Goal: Information Seeking & Learning: Learn about a topic

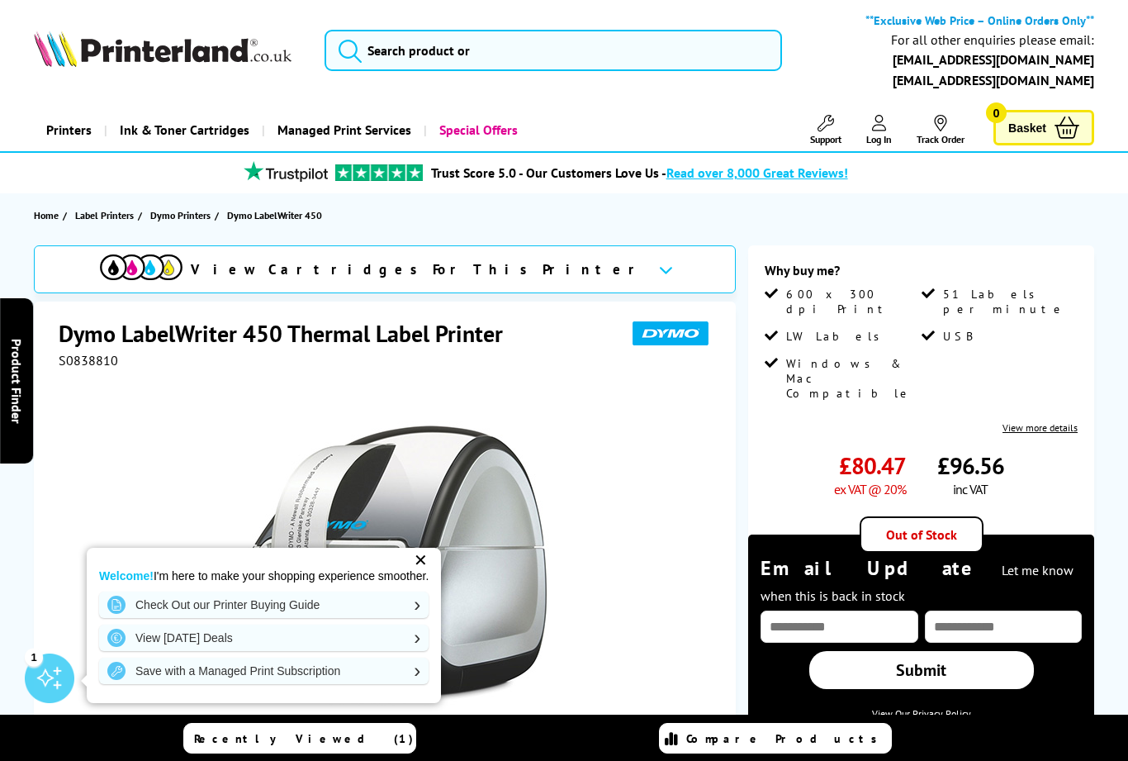
click at [430, 551] on div "✕" at bounding box center [420, 560] width 23 height 23
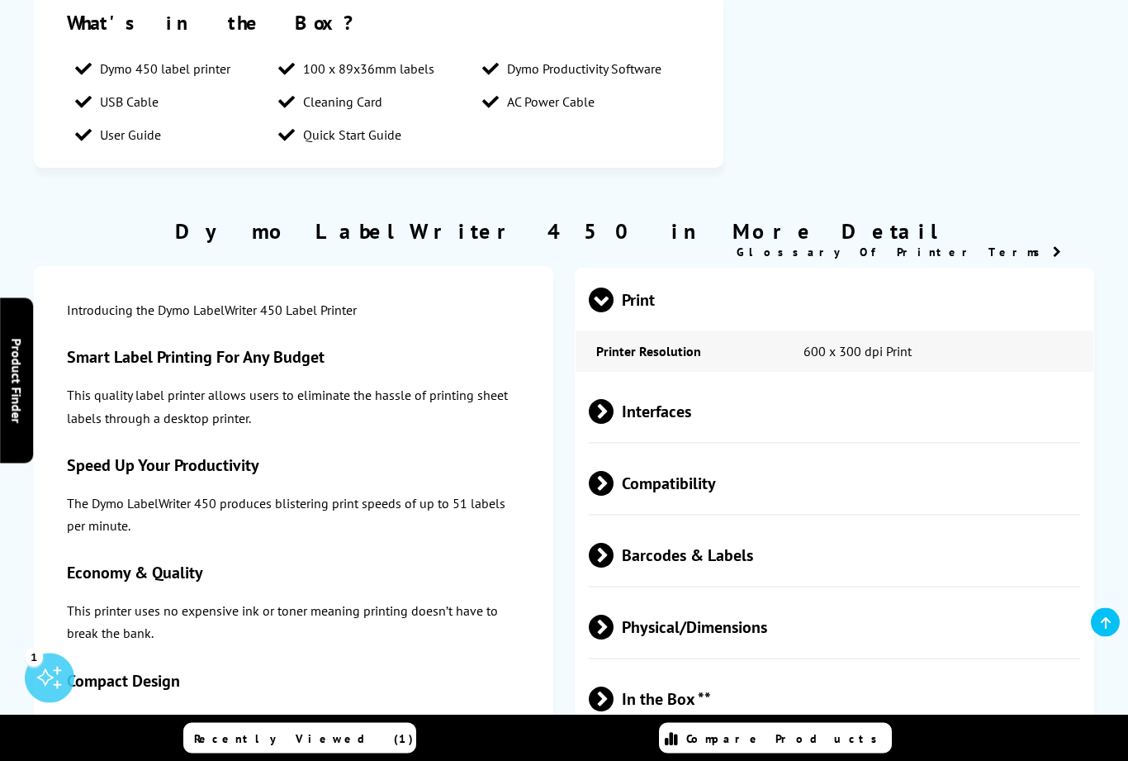
scroll to position [1346, 0]
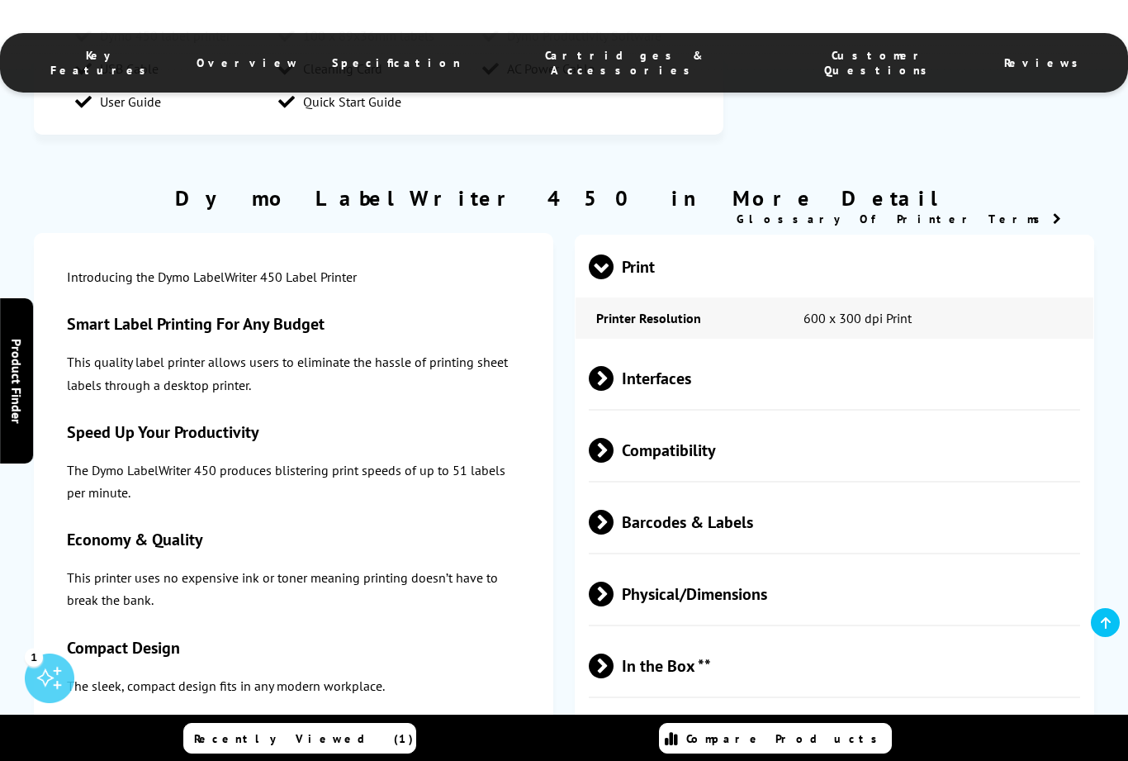
click at [682, 396] on span "Interfaces" at bounding box center [835, 378] width 492 height 62
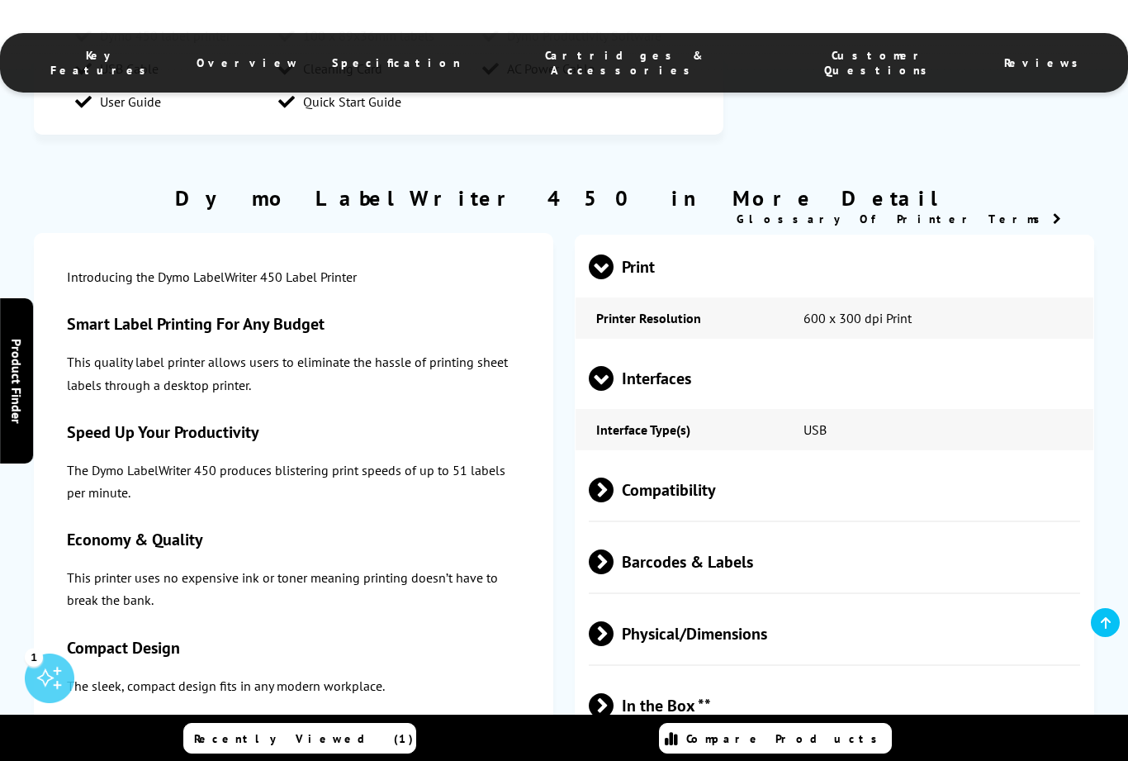
click at [666, 514] on span "Compatibility" at bounding box center [835, 489] width 492 height 62
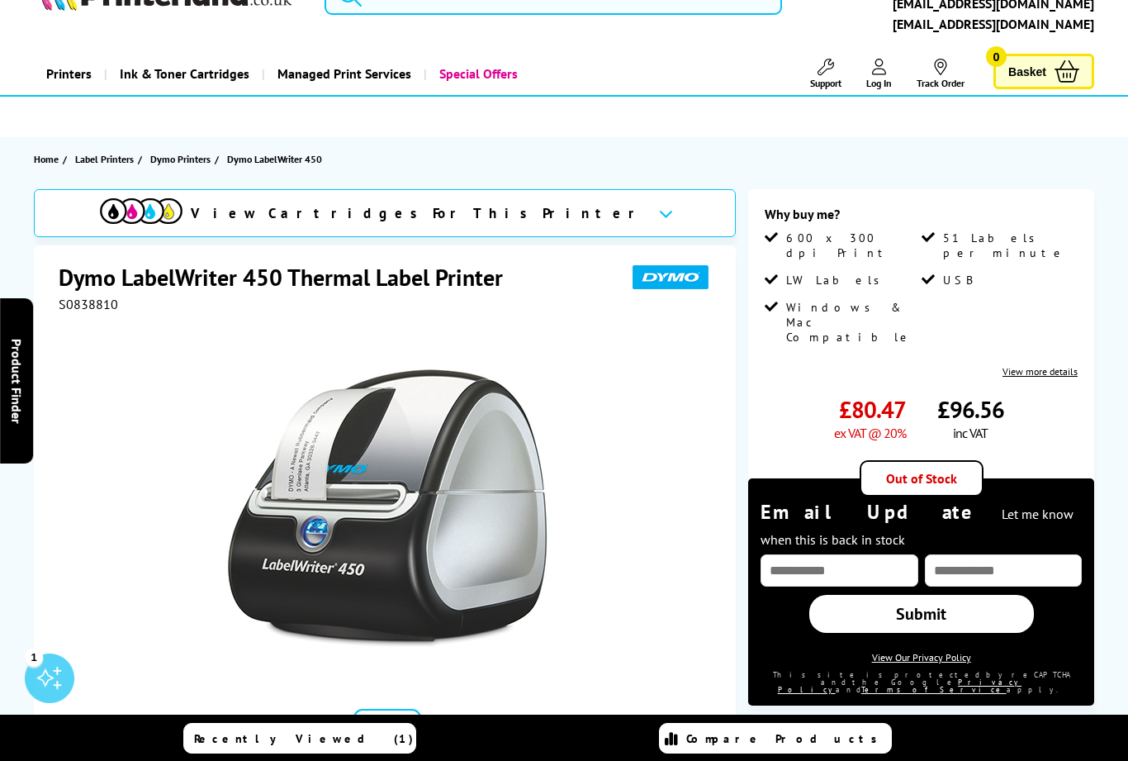
scroll to position [0, 0]
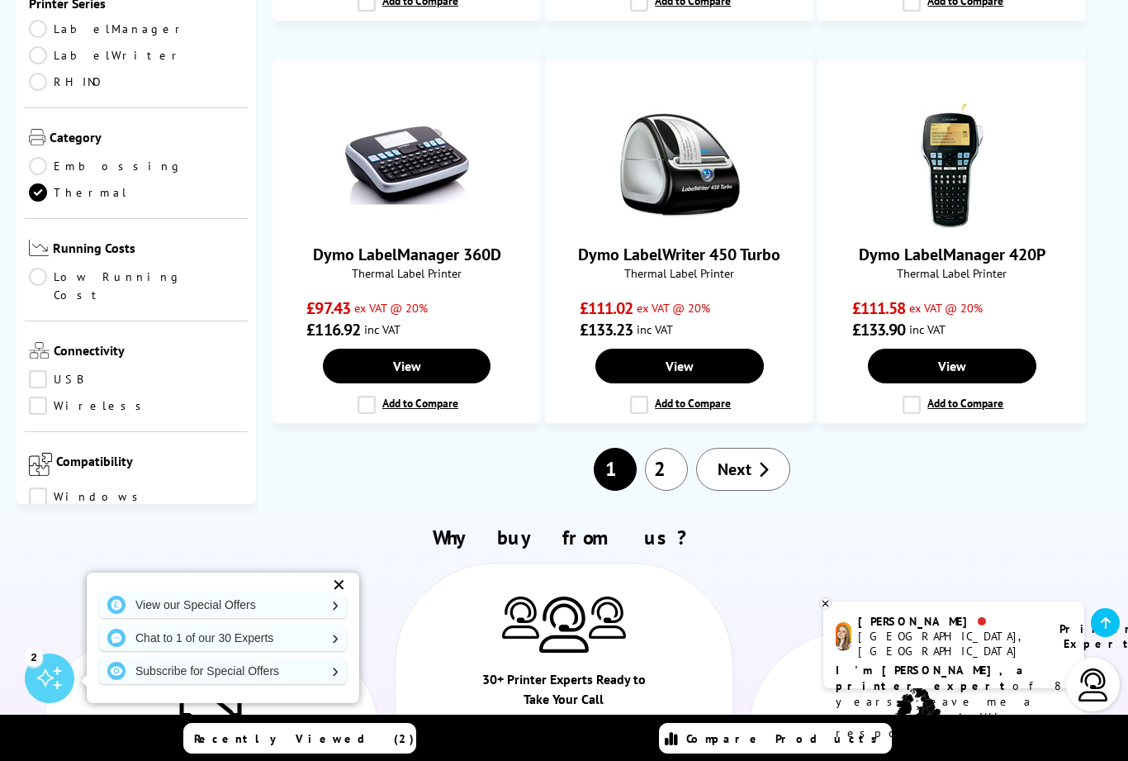
scroll to position [1577, 0]
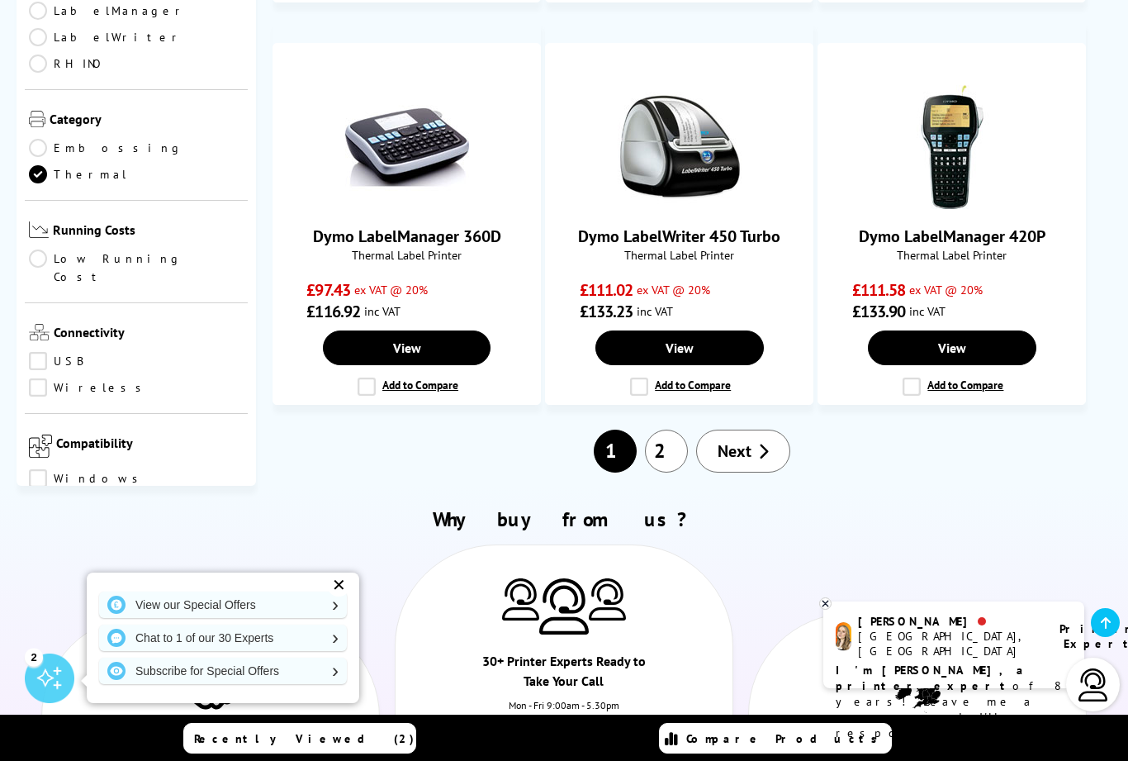
click at [748, 462] on span "Next" at bounding box center [735, 450] width 34 height 21
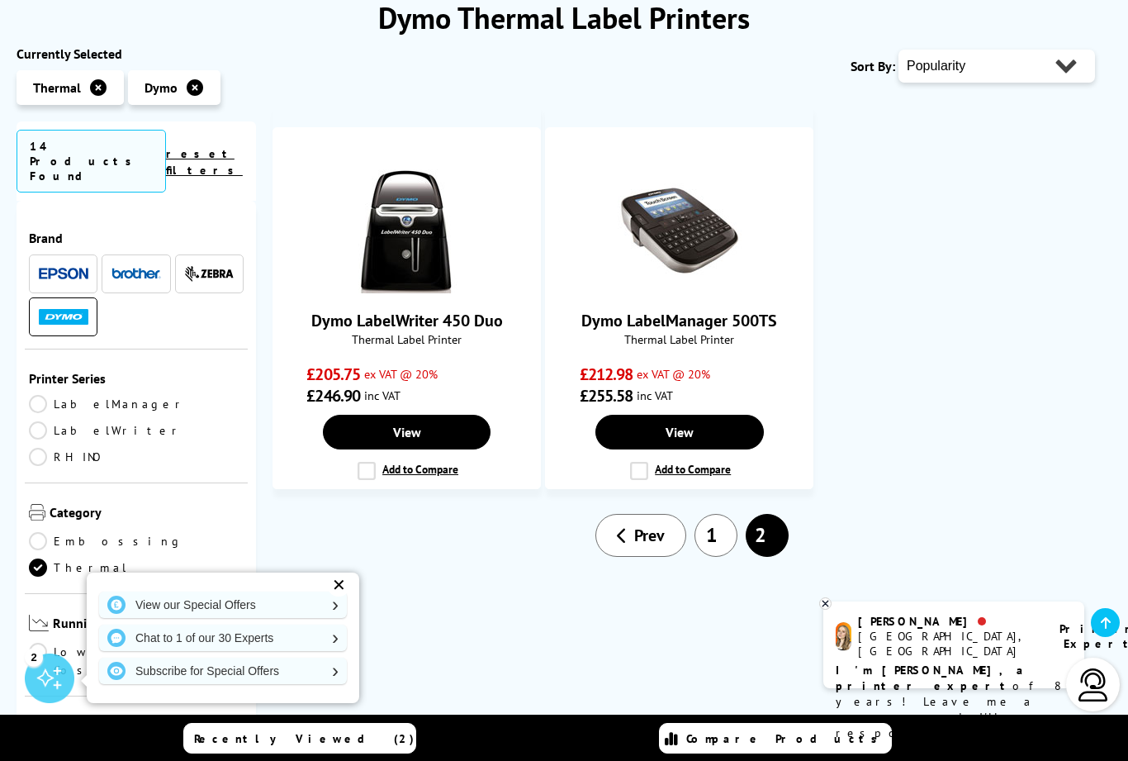
scroll to position [246, 0]
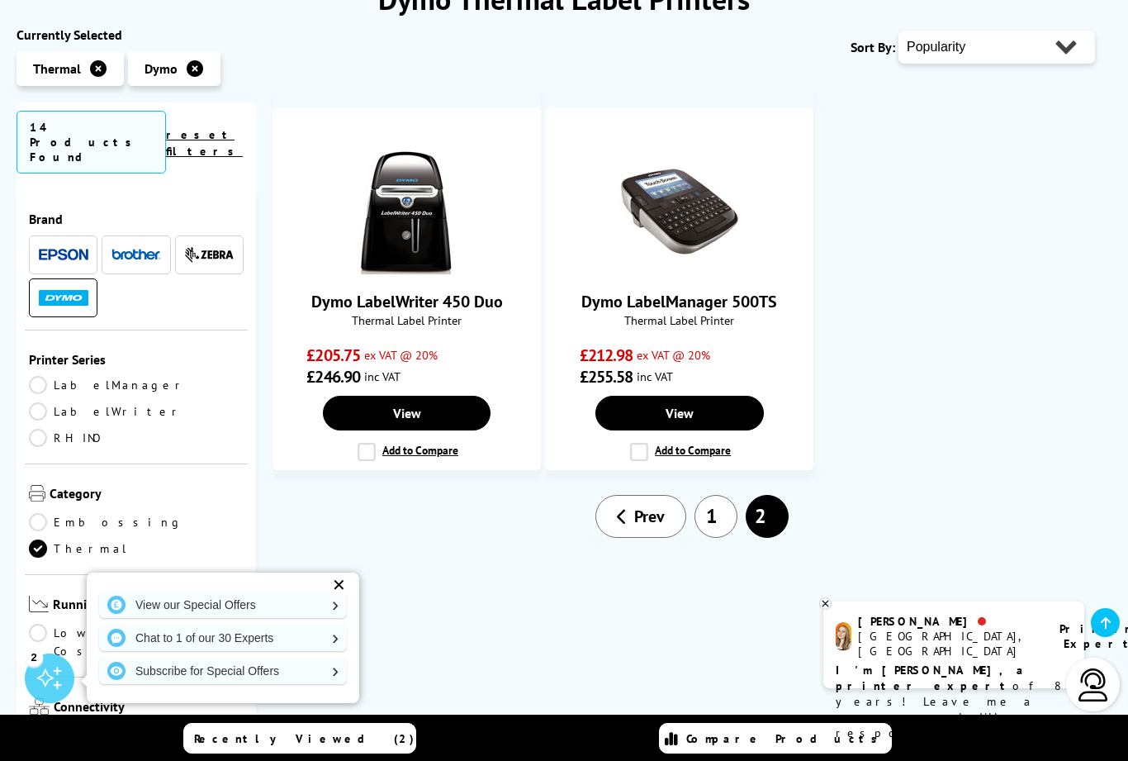
click at [423, 291] on link "Dymo LabelWriter 450 Duo" at bounding box center [407, 301] width 192 height 21
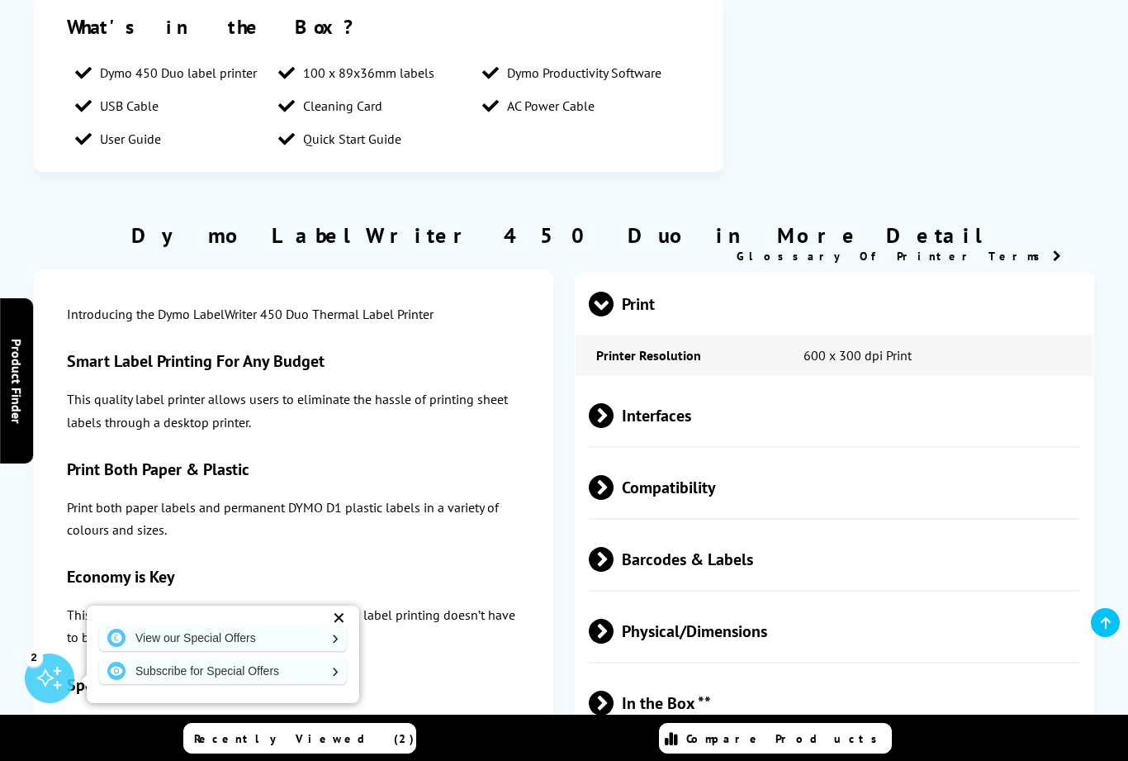
scroll to position [1310, 0]
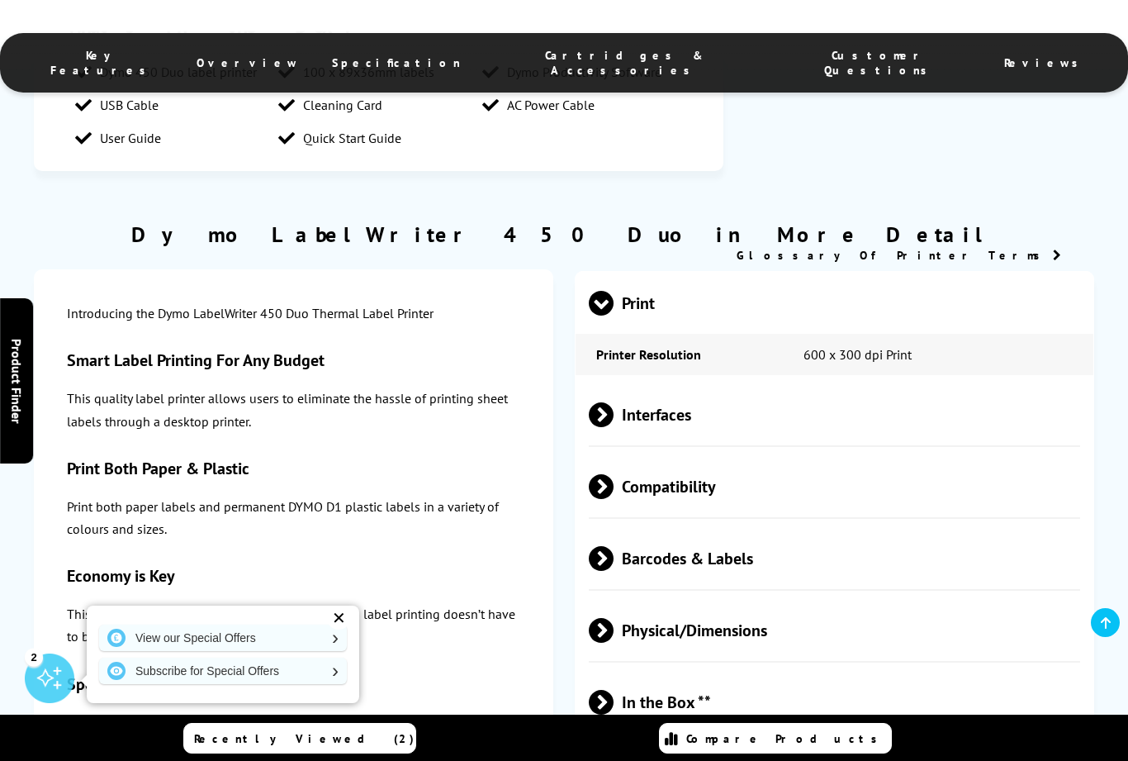
click at [674, 432] on span "Interfaces" at bounding box center [835, 414] width 492 height 62
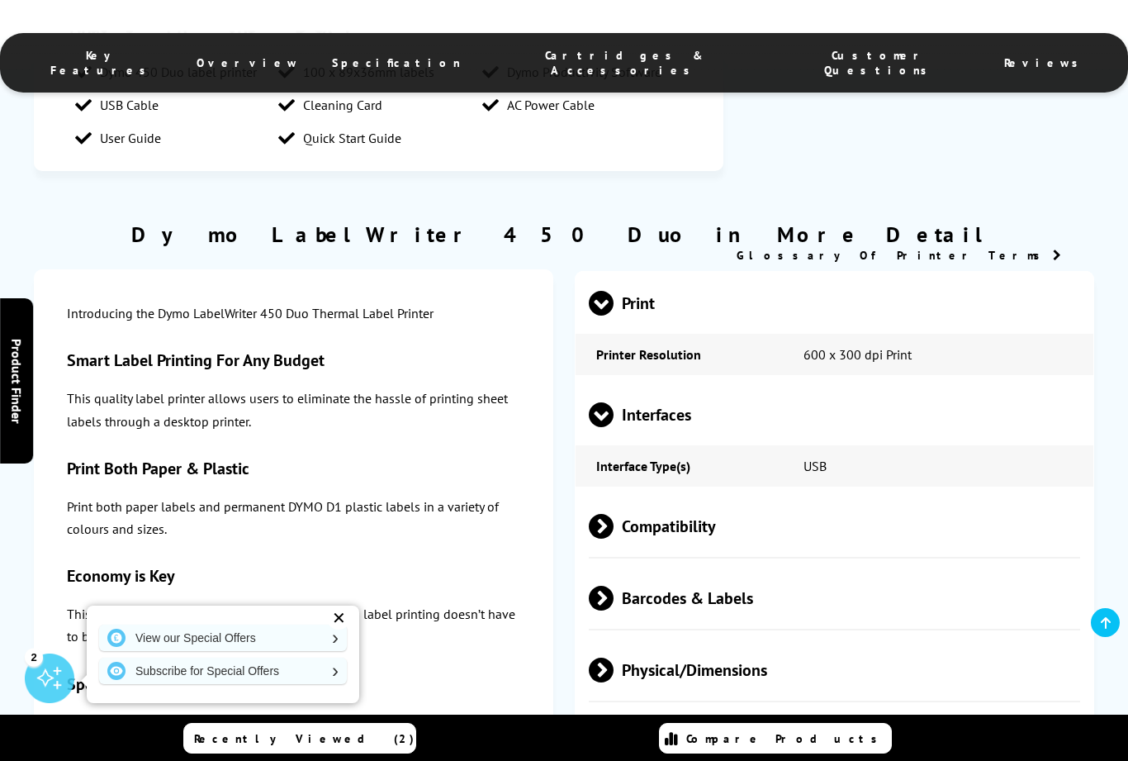
click at [666, 540] on span "Compatibility" at bounding box center [835, 526] width 492 height 62
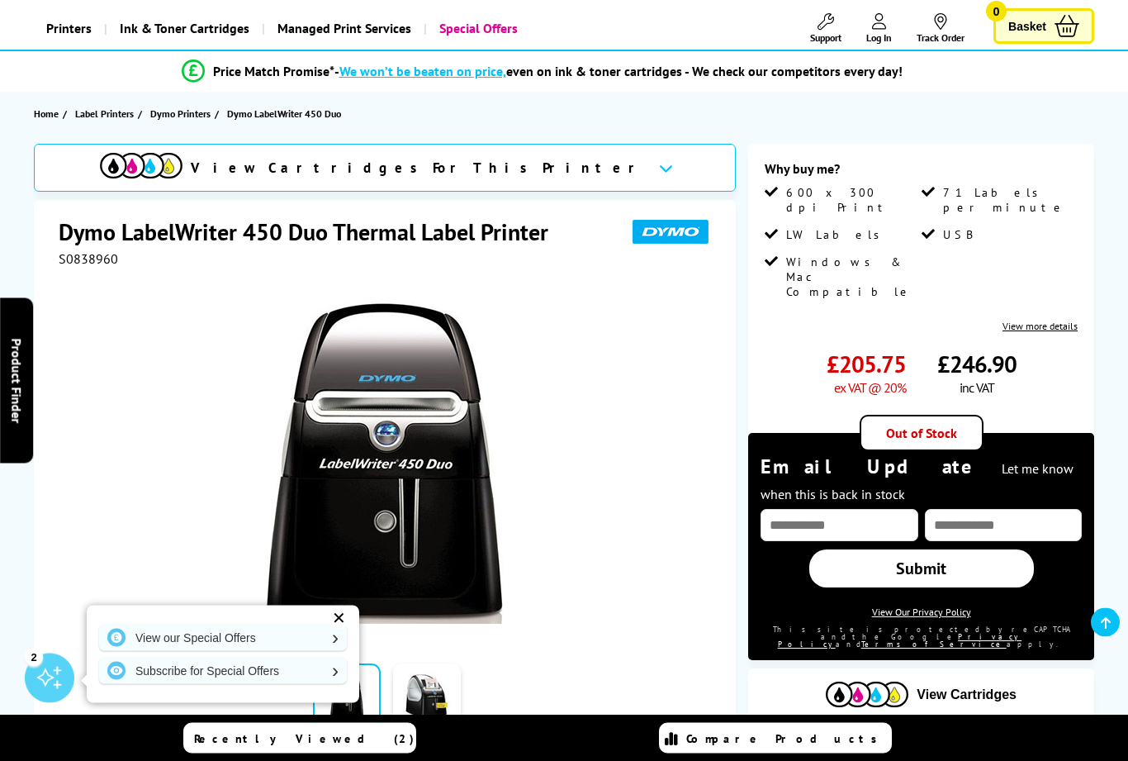
scroll to position [0, 0]
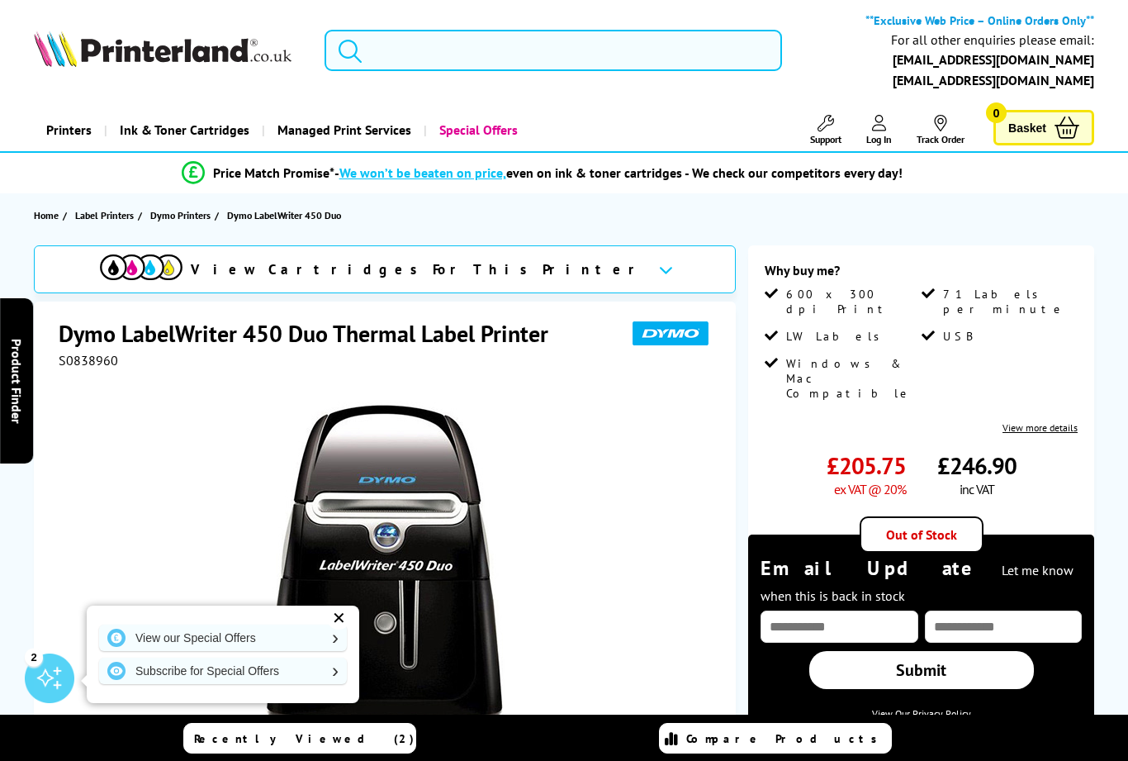
click at [495, 55] on input "search" at bounding box center [554, 50] width 458 height 41
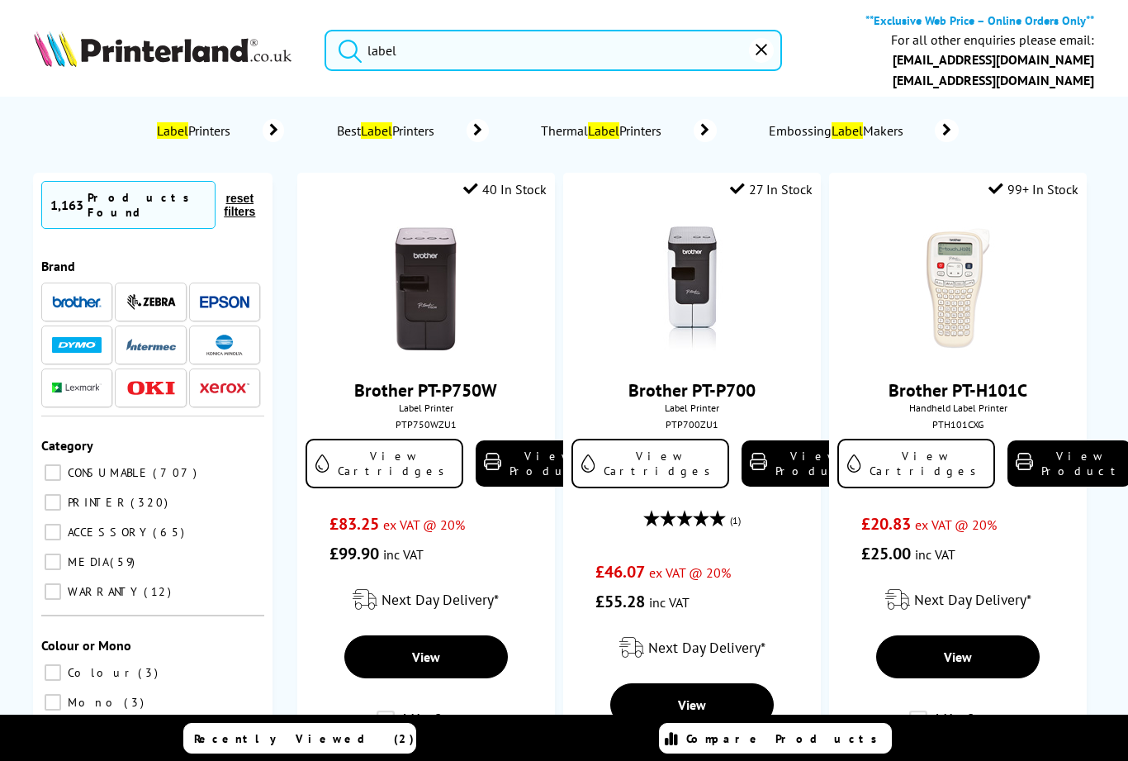
type input "label"
click at [710, 124] on icon at bounding box center [705, 130] width 23 height 23
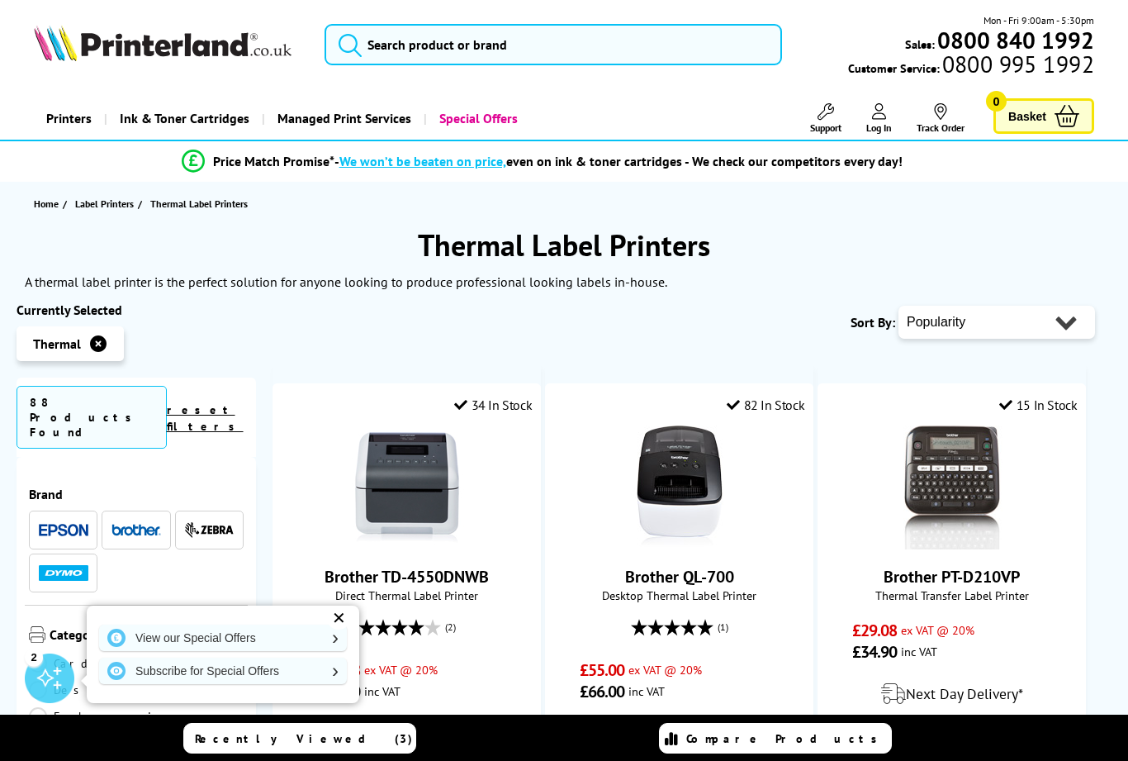
click at [350, 612] on div "View our Special Offers Subscribe for Special Offers" at bounding box center [223, 654] width 273 height 97
click at [346, 617] on div "✕" at bounding box center [338, 617] width 23 height 23
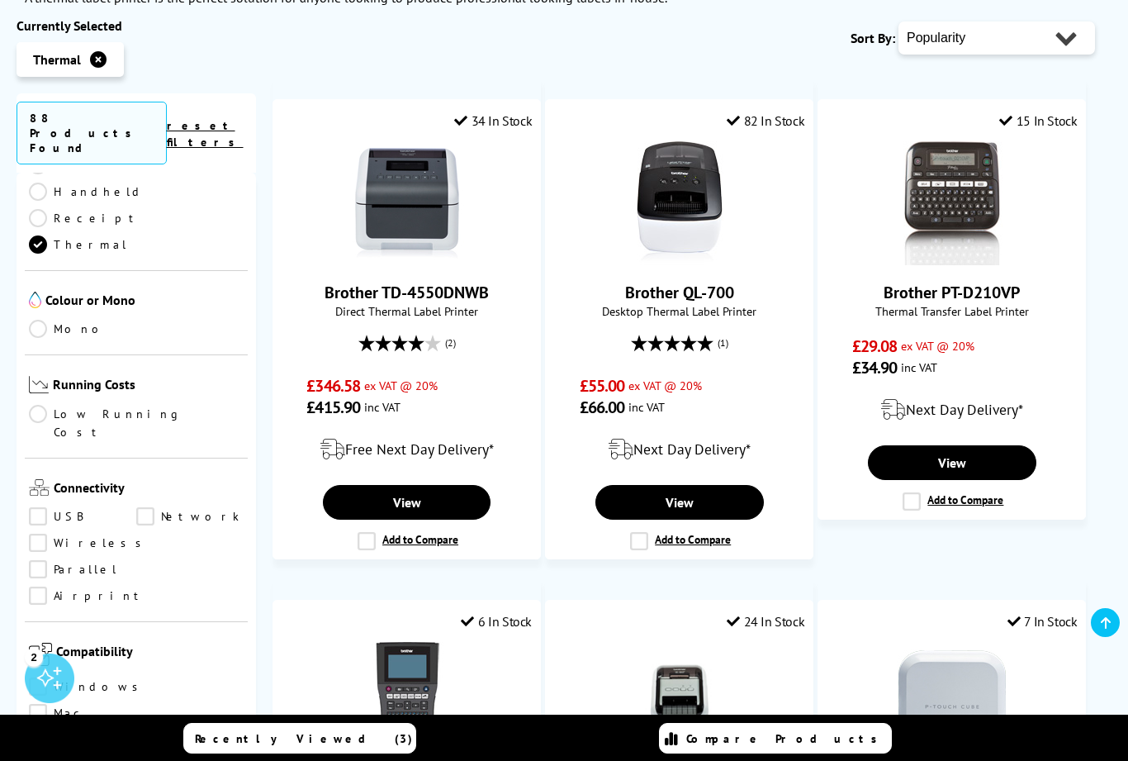
scroll to position [273, 0]
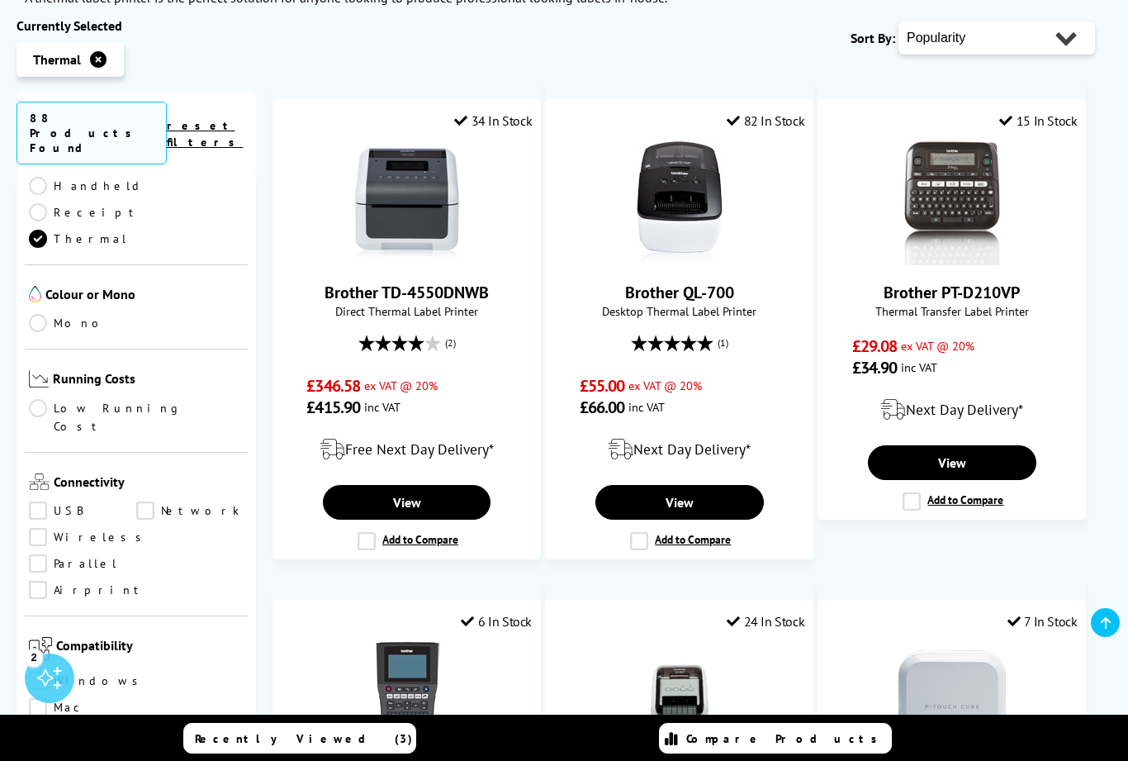
click at [37, 581] on link "Airprint" at bounding box center [87, 590] width 117 height 18
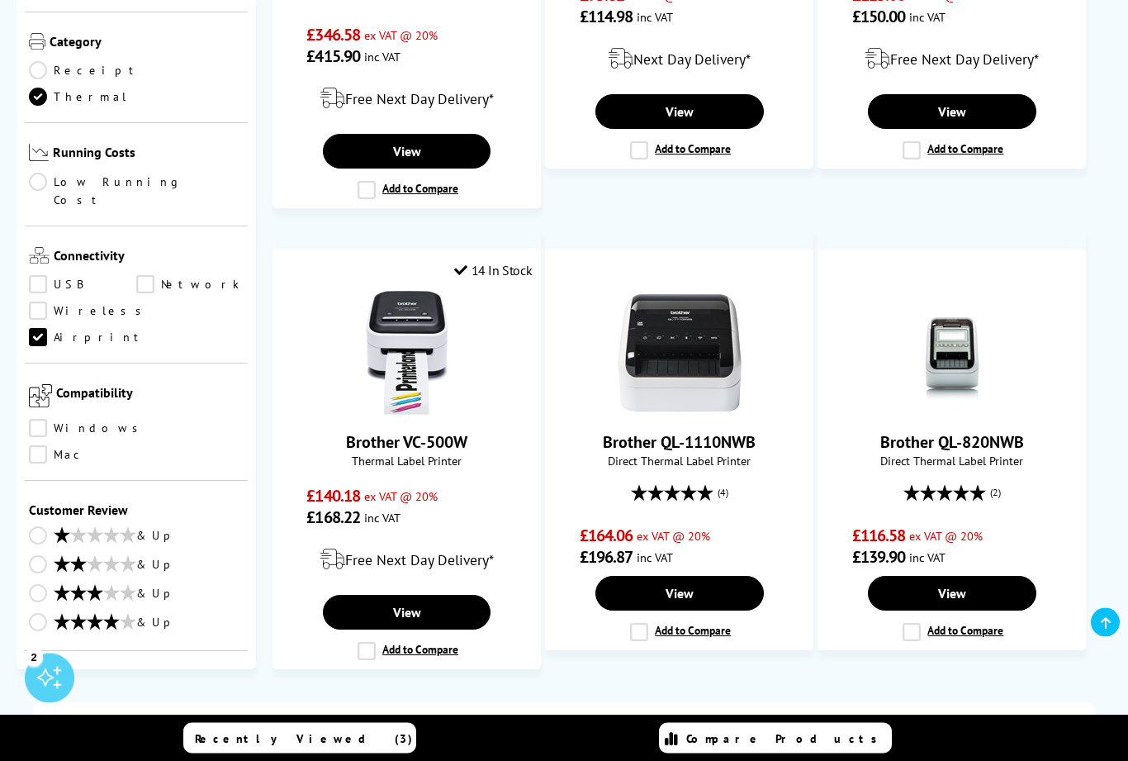
scroll to position [680, 0]
click at [693, 602] on link "View" at bounding box center [680, 593] width 169 height 35
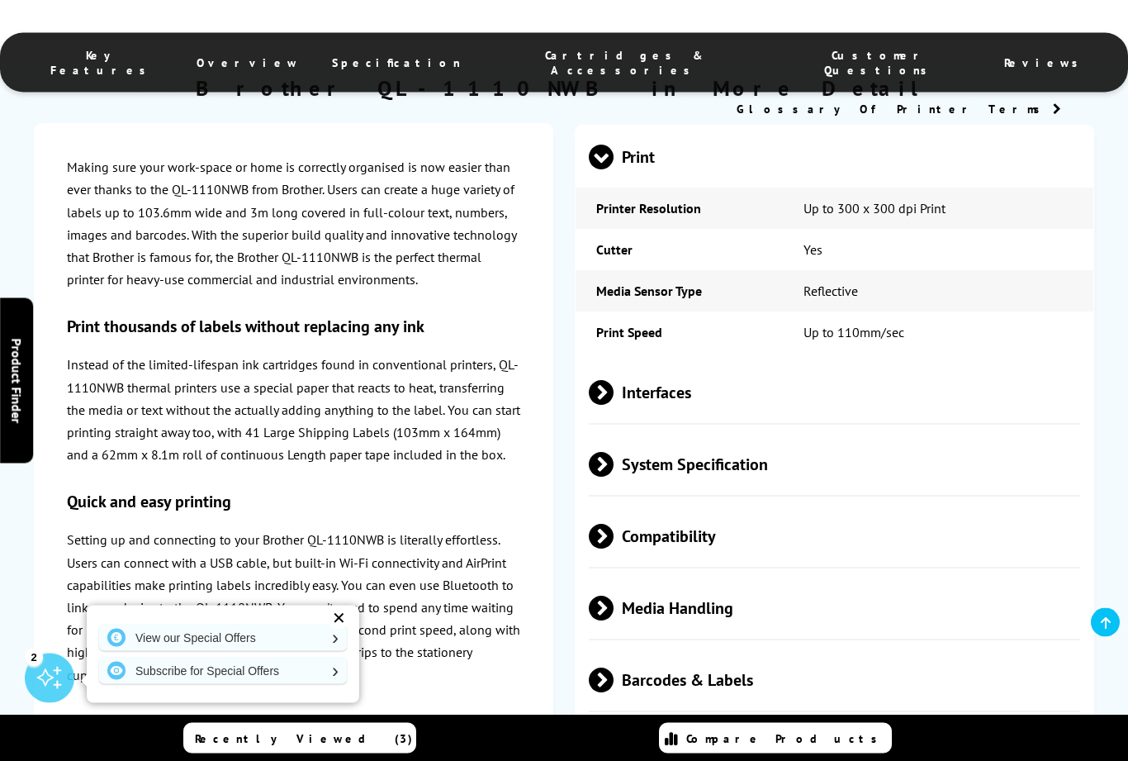
scroll to position [1621, 0]
click at [732, 423] on span "Interfaces" at bounding box center [835, 393] width 492 height 62
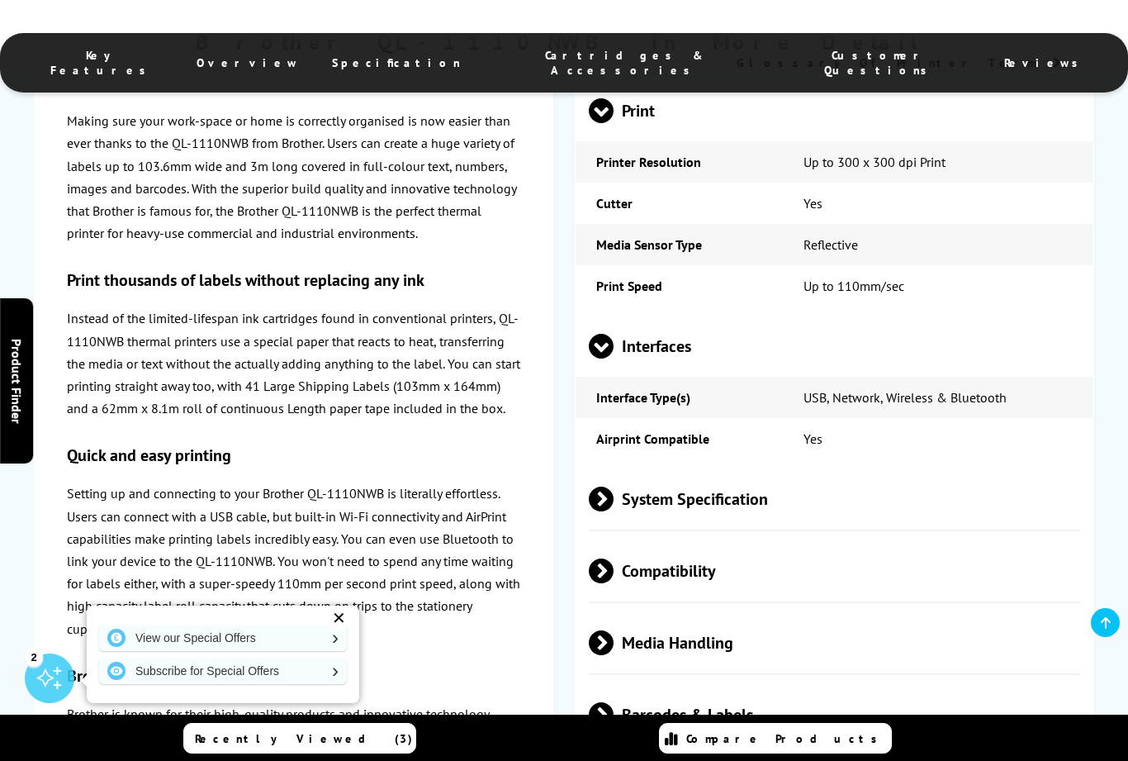
scroll to position [1665, 0]
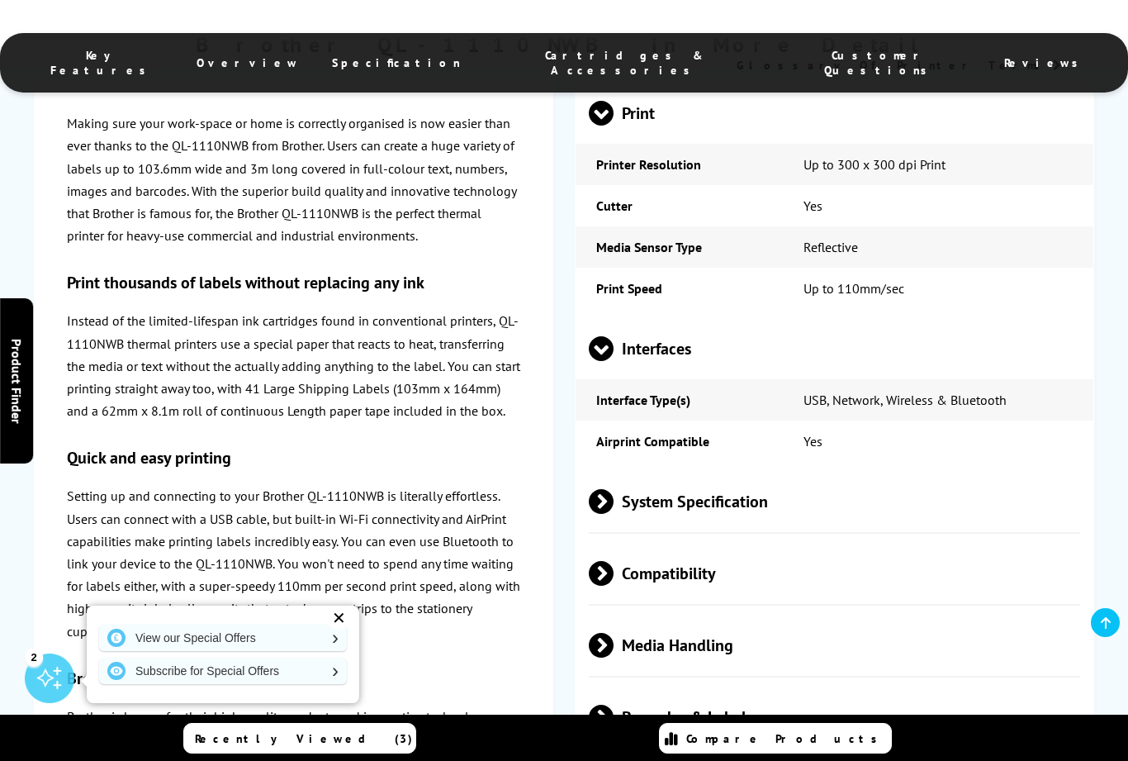
click at [345, 629] on div "✕" at bounding box center [338, 617] width 23 height 23
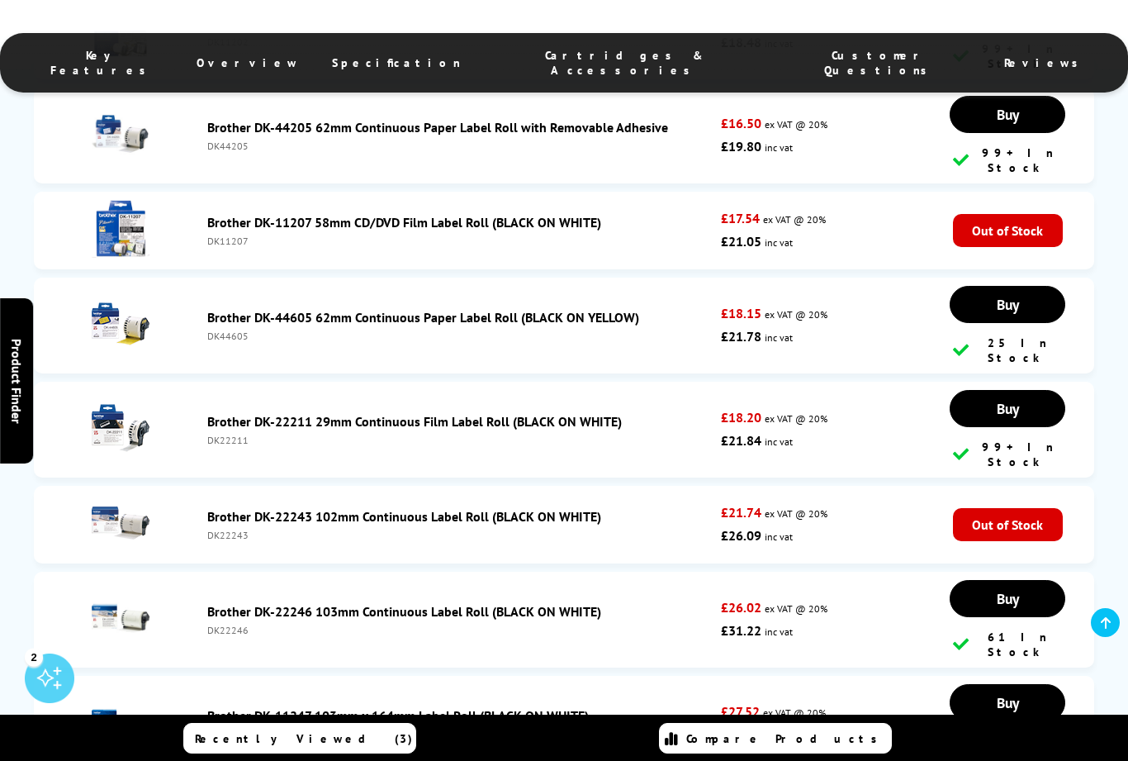
scroll to position [4348, 0]
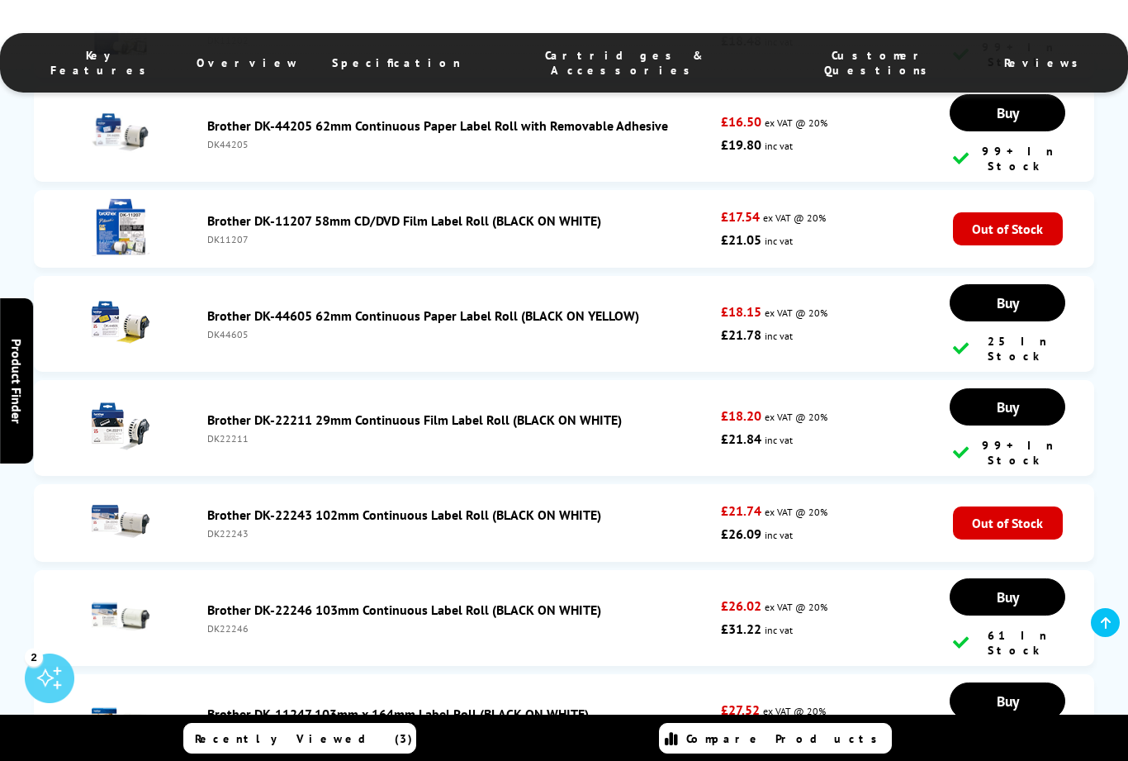
click at [109, 587] on img at bounding box center [121, 616] width 58 height 58
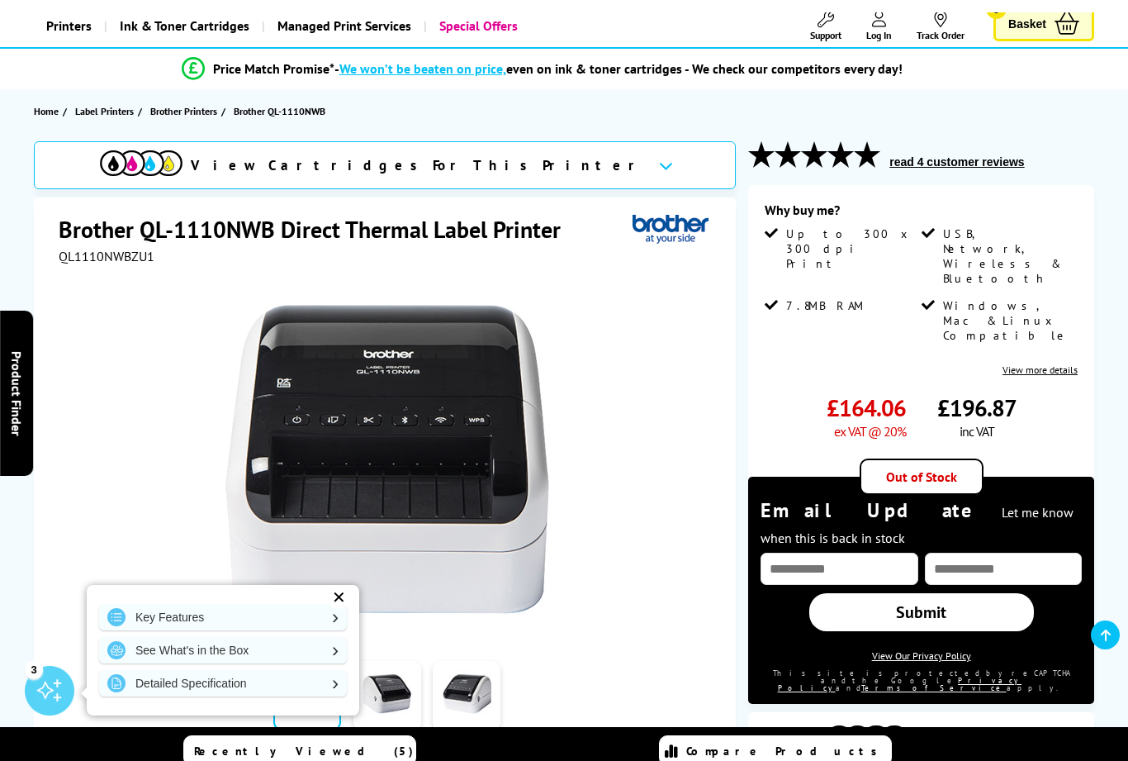
scroll to position [102, 0]
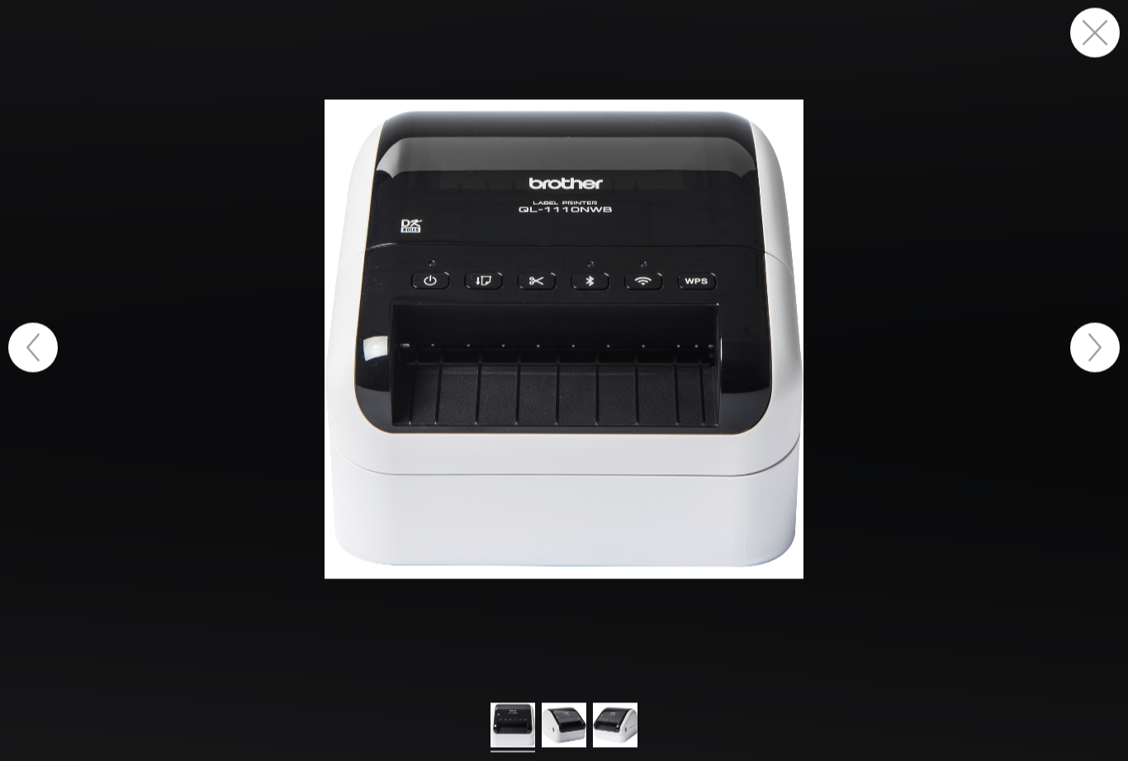
scroll to position [114, 0]
